Goal: Task Accomplishment & Management: Complete application form

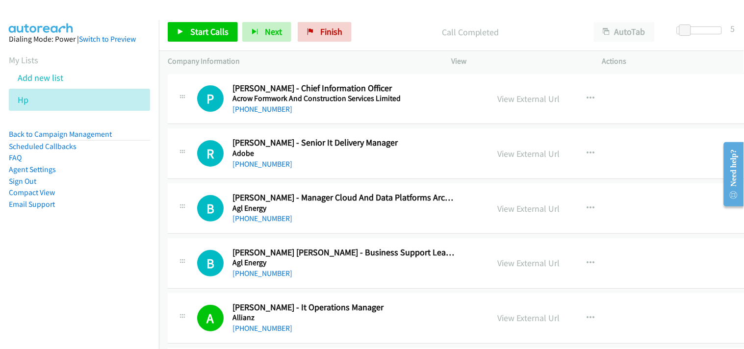
scroll to position [3107, 0]
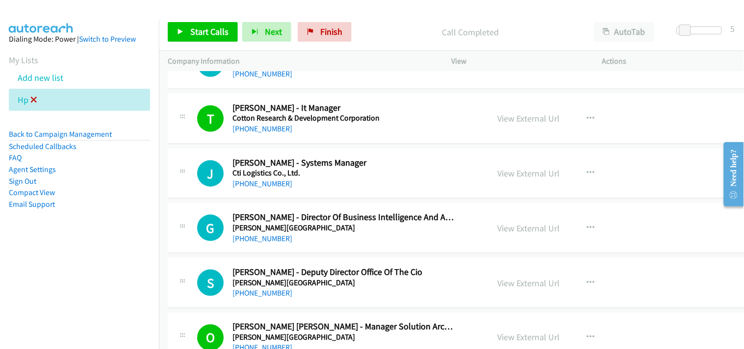
click at [31, 102] on icon at bounding box center [33, 100] width 7 height 7
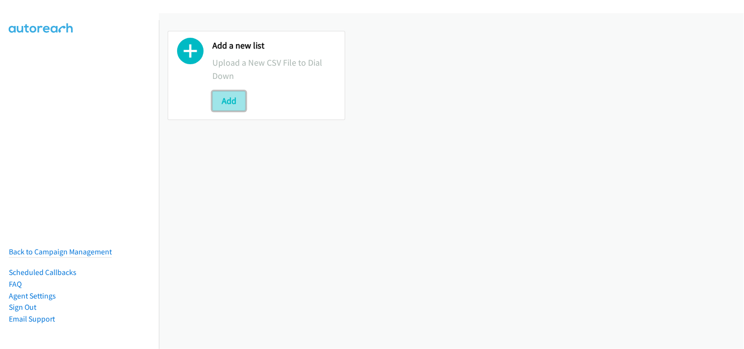
click at [227, 95] on button "Add" at bounding box center [228, 101] width 33 height 20
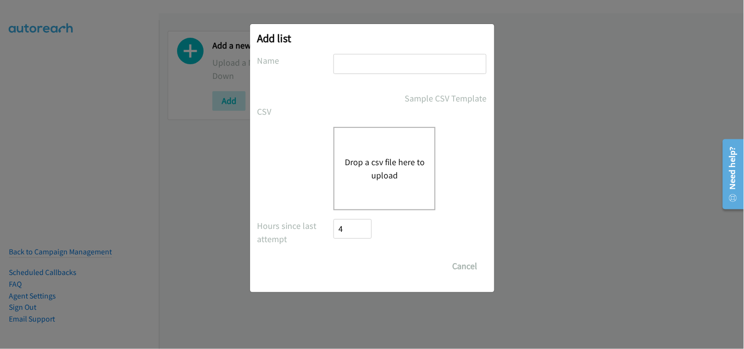
click at [370, 63] on input "text" at bounding box center [410, 64] width 153 height 20
type input "HP"
click at [387, 154] on div "Drop a csv file here to upload" at bounding box center [385, 168] width 102 height 83
click at [357, 165] on button "Drop a csv file here to upload" at bounding box center [384, 169] width 80 height 26
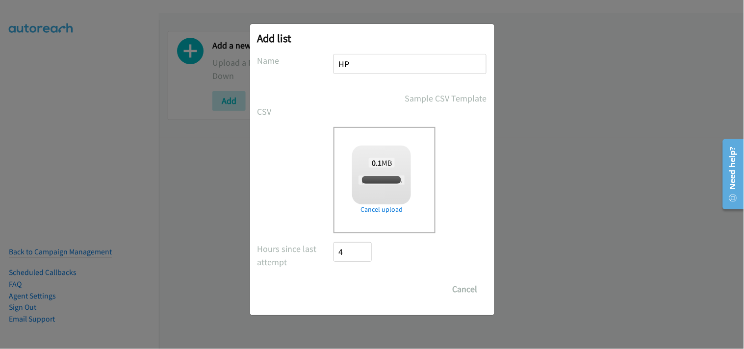
checkbox input "true"
click at [364, 281] on input "Save List" at bounding box center [360, 290] width 52 height 20
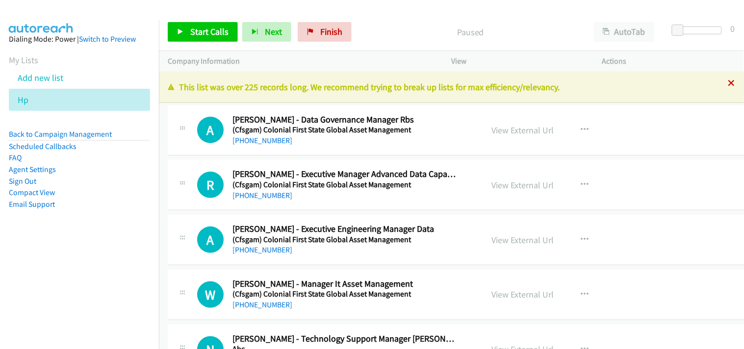
click at [729, 80] on icon at bounding box center [732, 83] width 7 height 7
